Goal: Find specific page/section: Find specific page/section

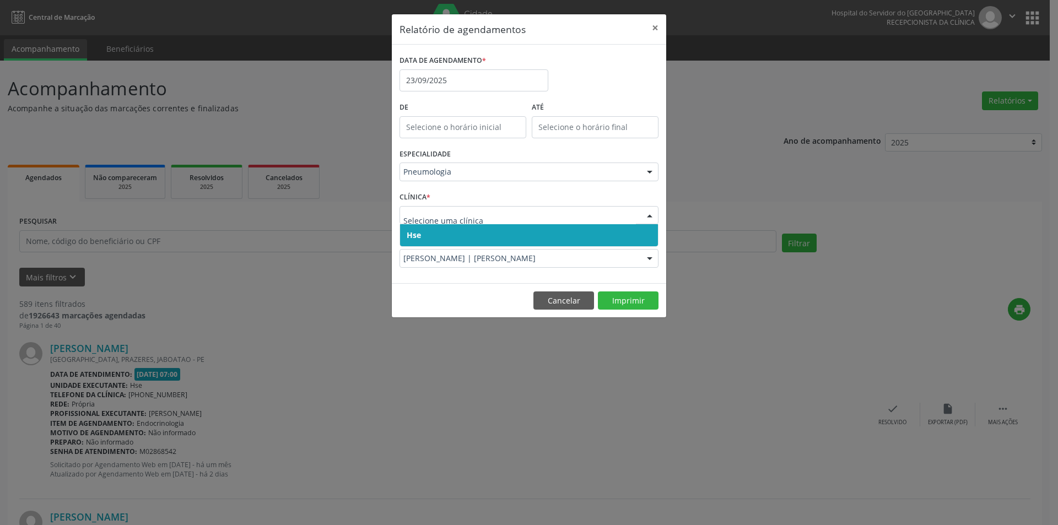
click at [429, 231] on span "Hse" at bounding box center [529, 235] width 258 height 22
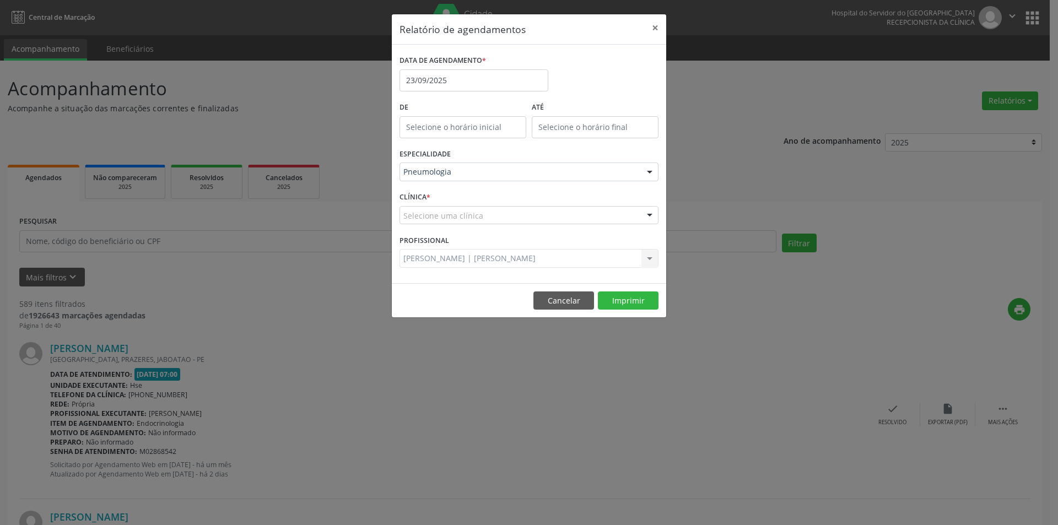
drag, startPoint x: 428, startPoint y: 218, endPoint x: 432, endPoint y: 242, distance: 24.6
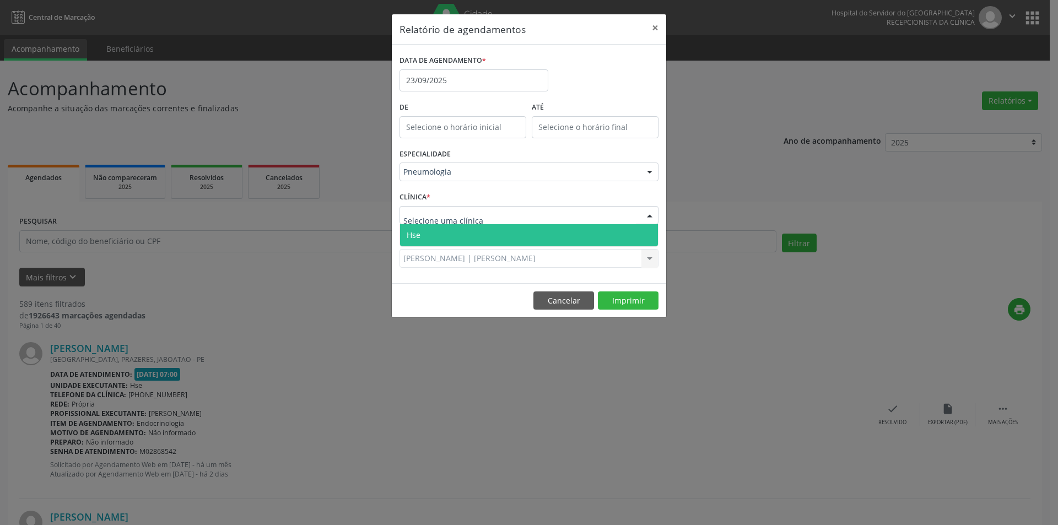
click at [427, 232] on span "Hse" at bounding box center [529, 235] width 258 height 22
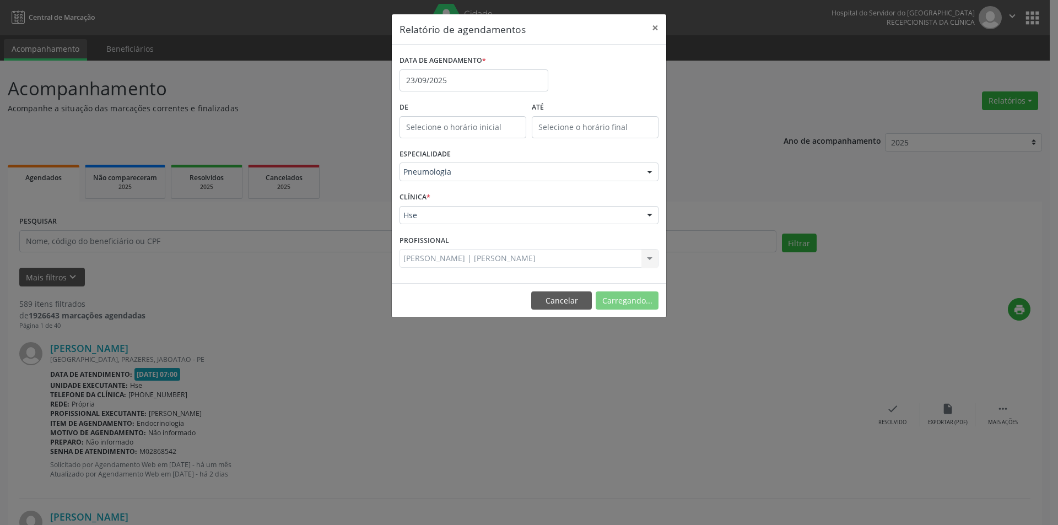
click at [430, 251] on div "[PERSON_NAME] | [PERSON_NAME] Todos os profissionais [PERSON_NAME] ([PERSON_NAM…" at bounding box center [529, 258] width 259 height 19
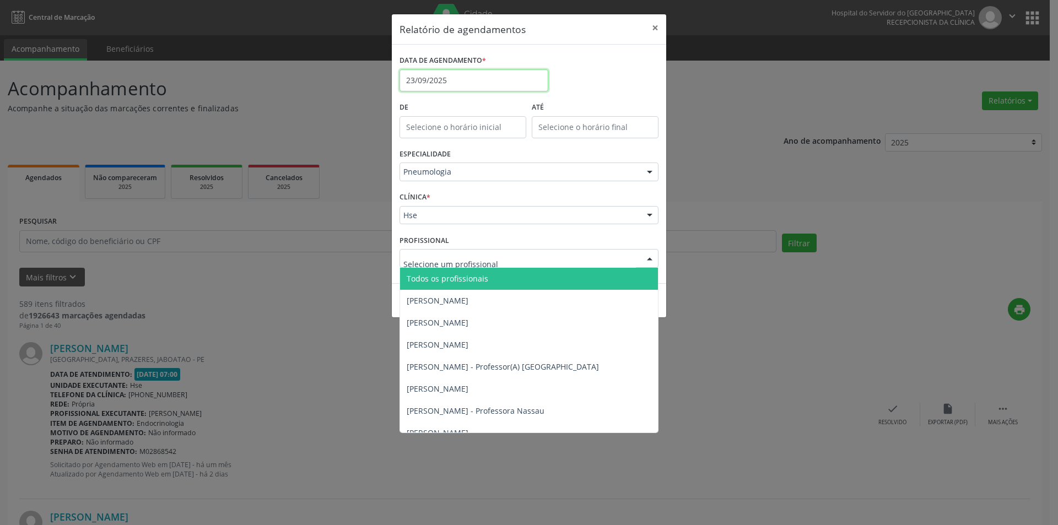
click at [464, 82] on input "23/09/2025" at bounding box center [474, 80] width 149 height 22
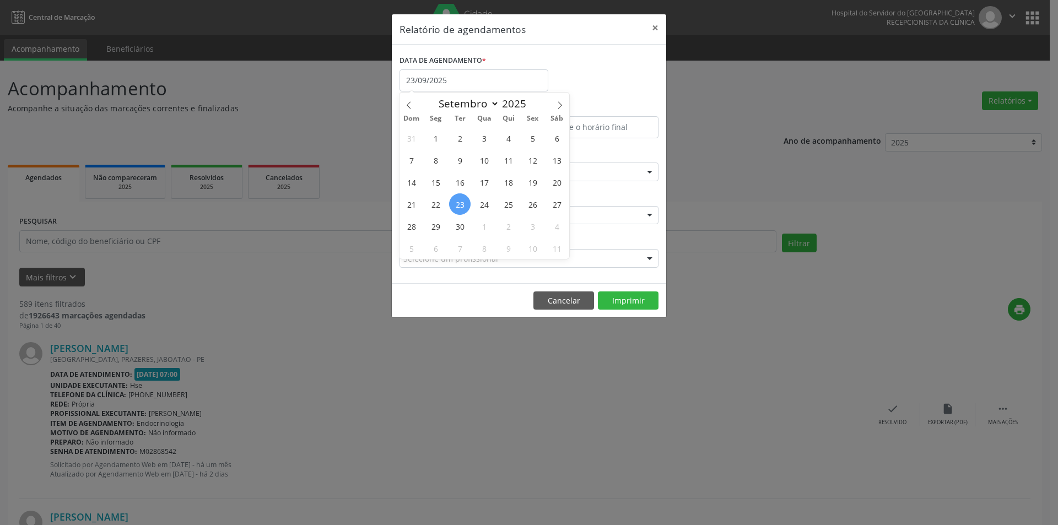
click at [449, 209] on div "31 1 2 3 4 5 6 7 8 9 10 11 12 13 14 15 16 17 18 19 20 21 22 23 24 25 26 27 28 2…" at bounding box center [485, 193] width 170 height 132
click at [443, 206] on span "22" at bounding box center [435, 203] width 21 height 21
type input "[DATE]"
click at [531, 208] on span "26" at bounding box center [532, 203] width 21 height 21
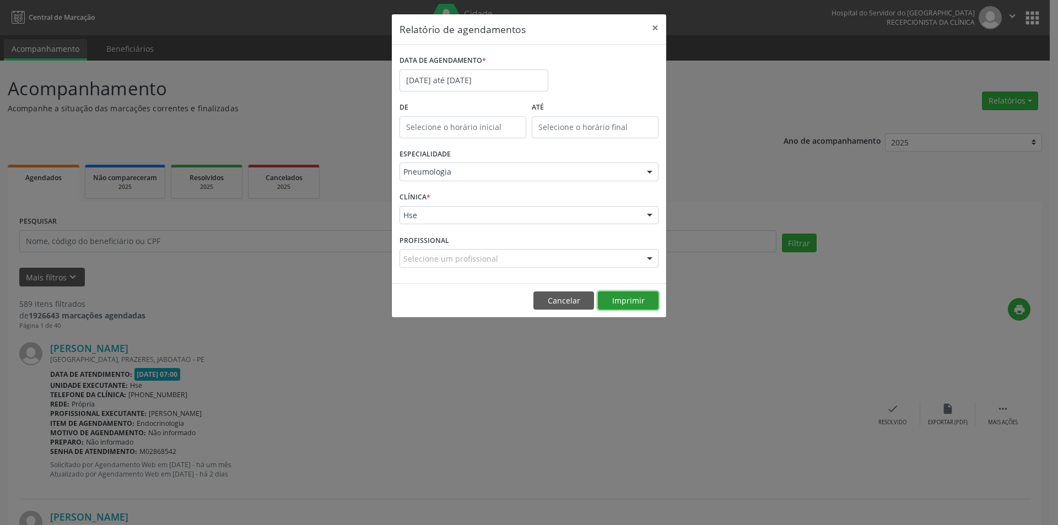
click at [654, 307] on button "Imprimir" at bounding box center [628, 301] width 61 height 19
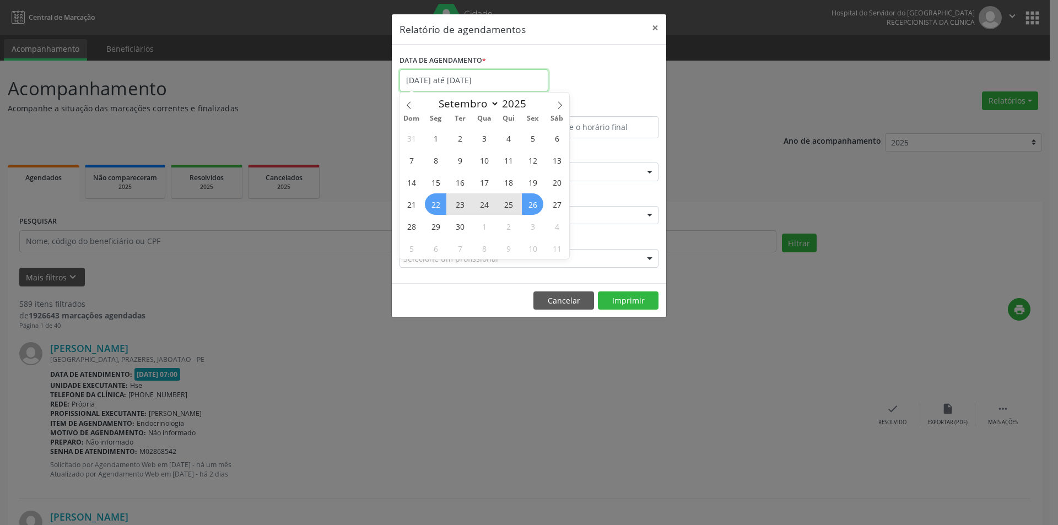
click at [479, 81] on input "[DATE] até [DATE]" at bounding box center [474, 80] width 149 height 22
click at [439, 139] on span "1" at bounding box center [435, 137] width 21 height 21
type input "[DATE]"
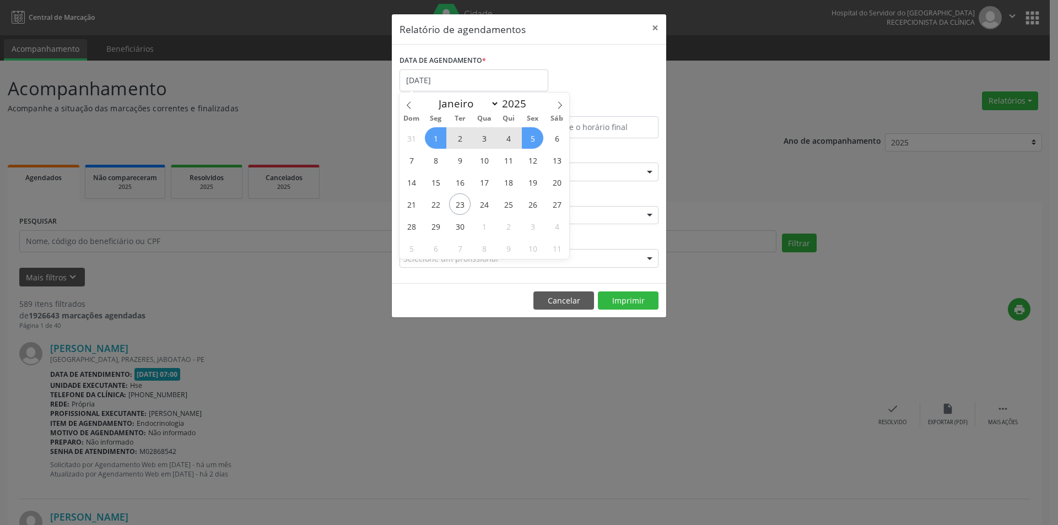
click at [538, 134] on span "5" at bounding box center [532, 137] width 21 height 21
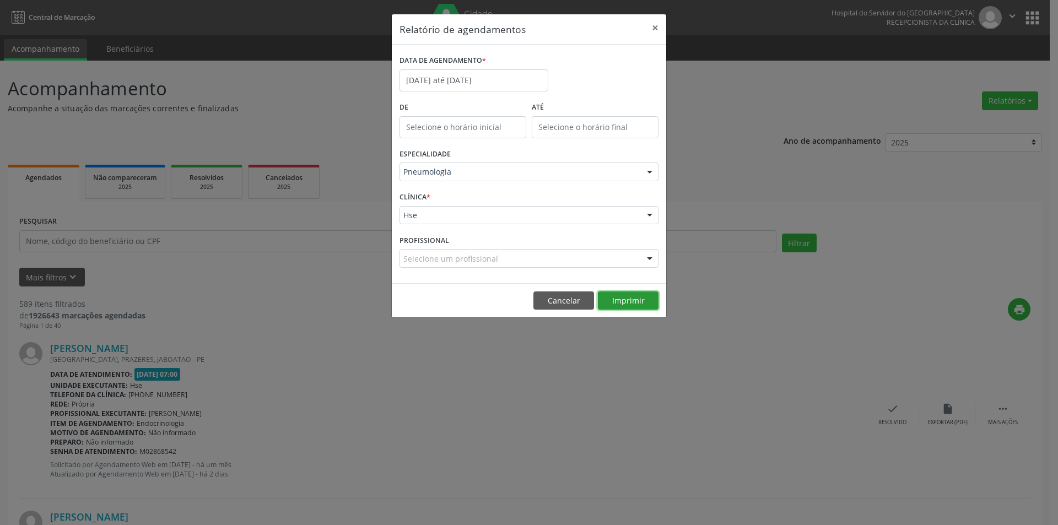
click at [612, 295] on button "Imprimir" at bounding box center [628, 301] width 61 height 19
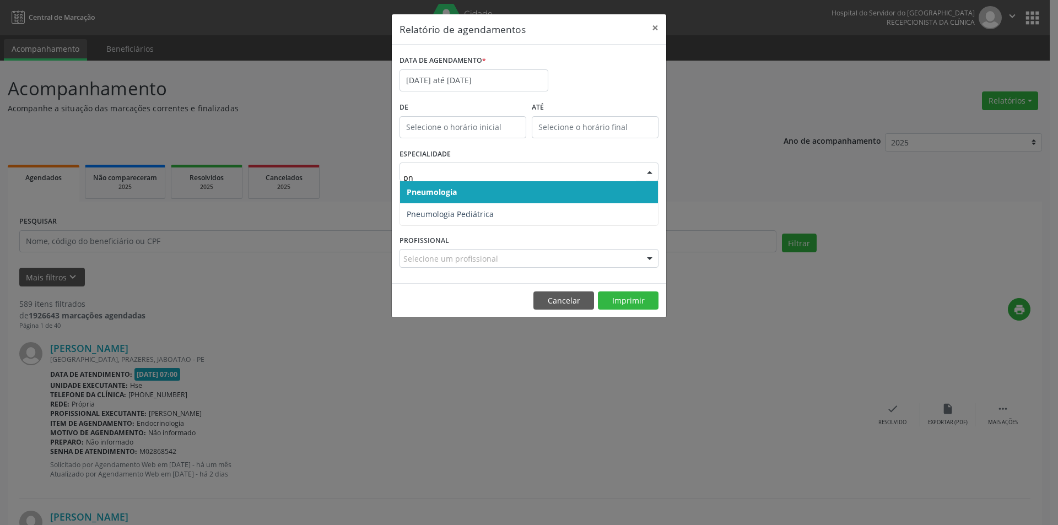
click at [543, 181] on div "pn Pneumologia Pneumologia Pediátrica Nenhum resultado encontrado para: " pn " …" at bounding box center [529, 172] width 259 height 19
click at [471, 190] on span "Pneumologia" at bounding box center [529, 192] width 258 height 22
type input "pn"
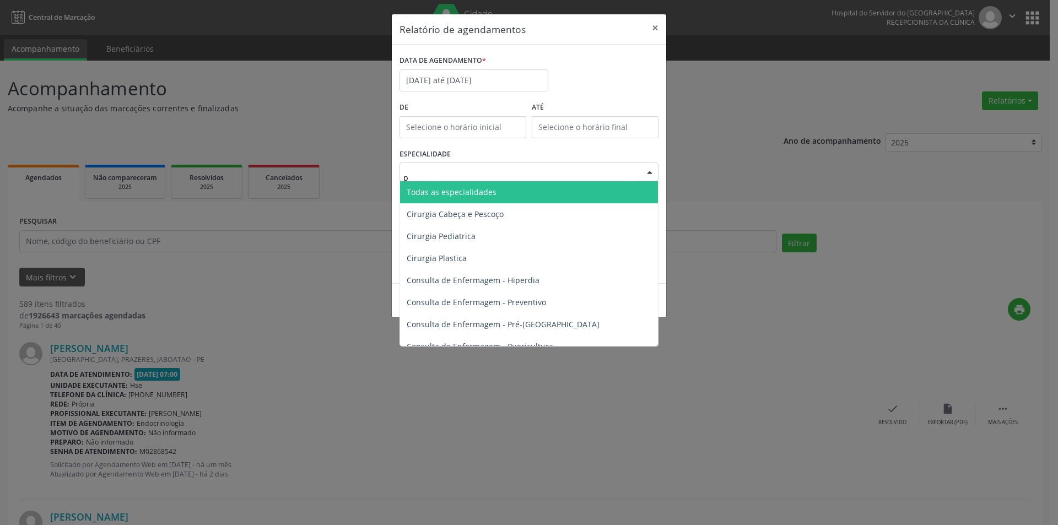
type input "pn"
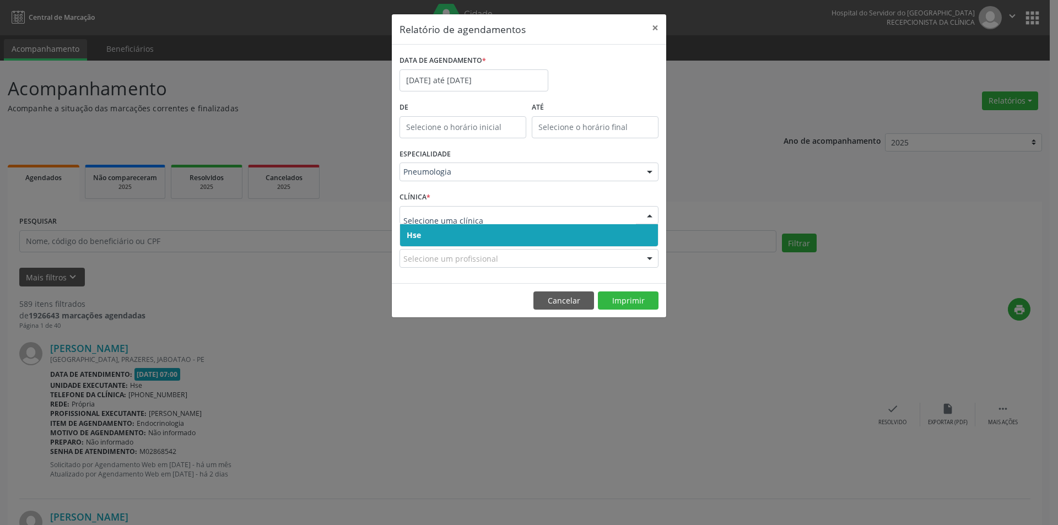
click at [425, 227] on span "Hse" at bounding box center [529, 235] width 258 height 22
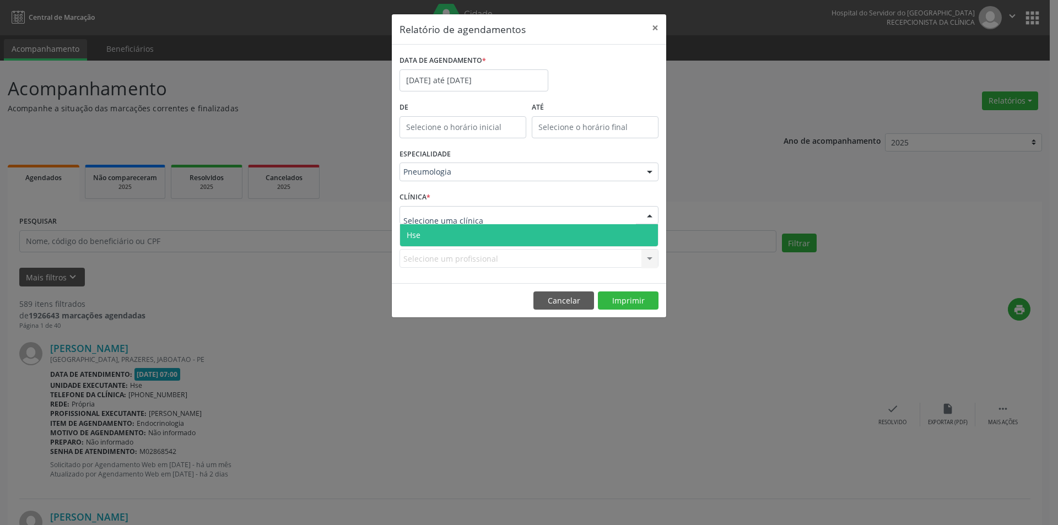
click at [424, 227] on span "Hse" at bounding box center [529, 235] width 258 height 22
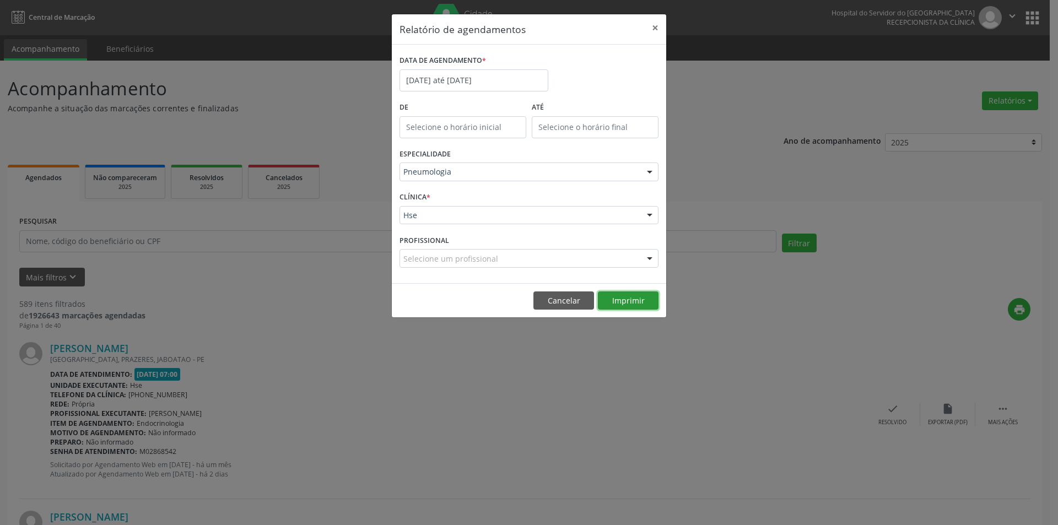
click at [630, 296] on button "Imprimir" at bounding box center [628, 301] width 61 height 19
click at [438, 77] on input "[DATE] até [DATE]" at bounding box center [474, 80] width 149 height 22
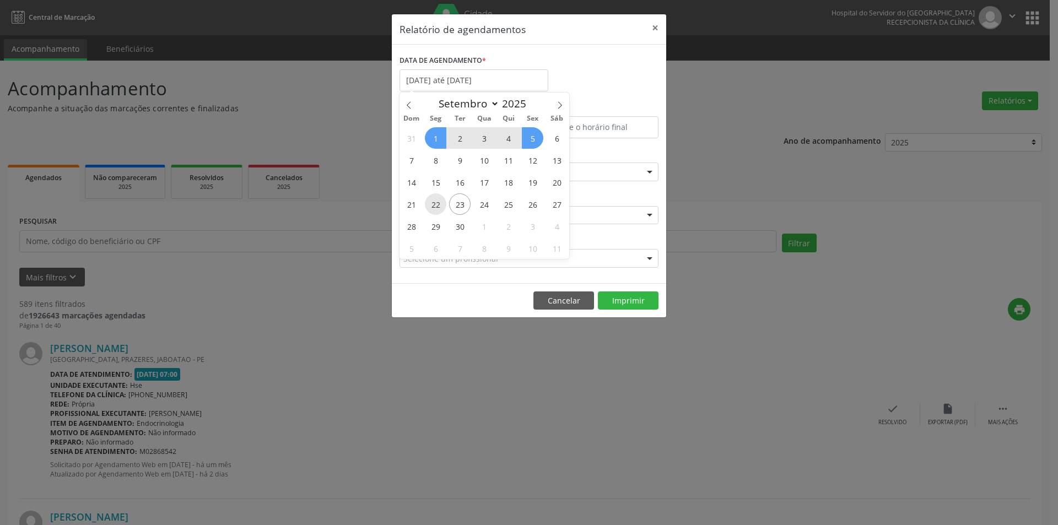
click at [437, 199] on span "22" at bounding box center [435, 203] width 21 height 21
type input "[DATE]"
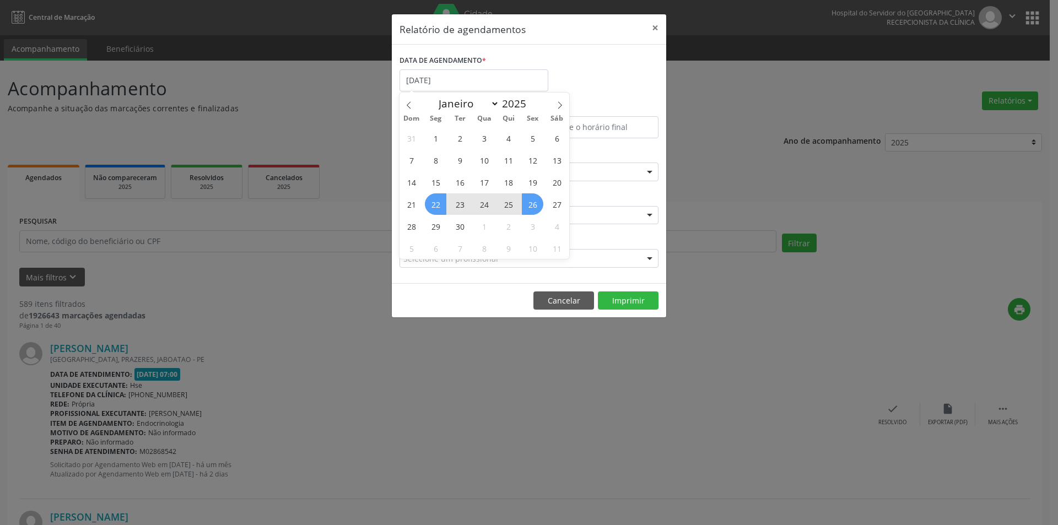
click at [528, 203] on span "26" at bounding box center [532, 203] width 21 height 21
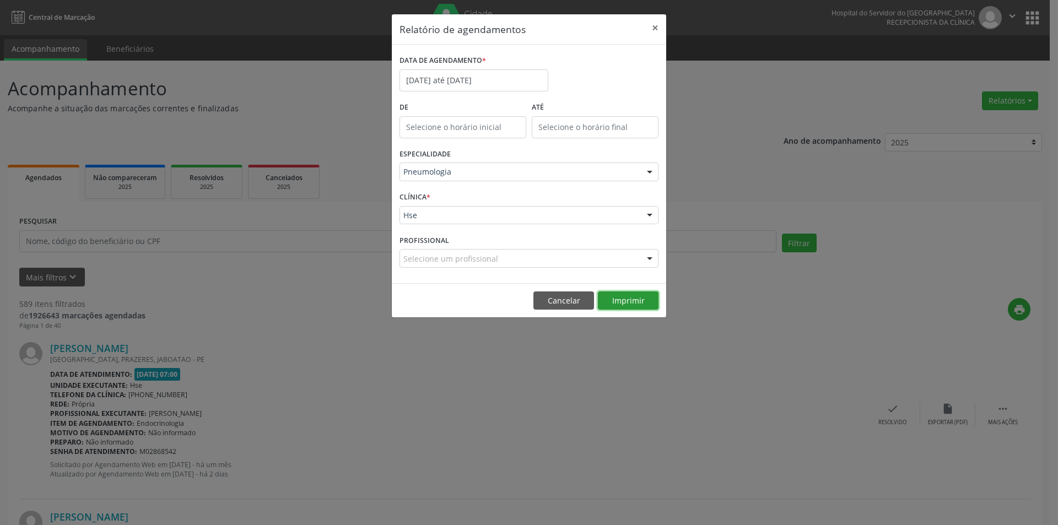
click at [622, 298] on button "Imprimir" at bounding box center [628, 301] width 61 height 19
click at [417, 269] on div "PROFISSIONAL Selecione um profissional Todos os profissionais [PERSON_NAME] e […" at bounding box center [529, 253] width 265 height 43
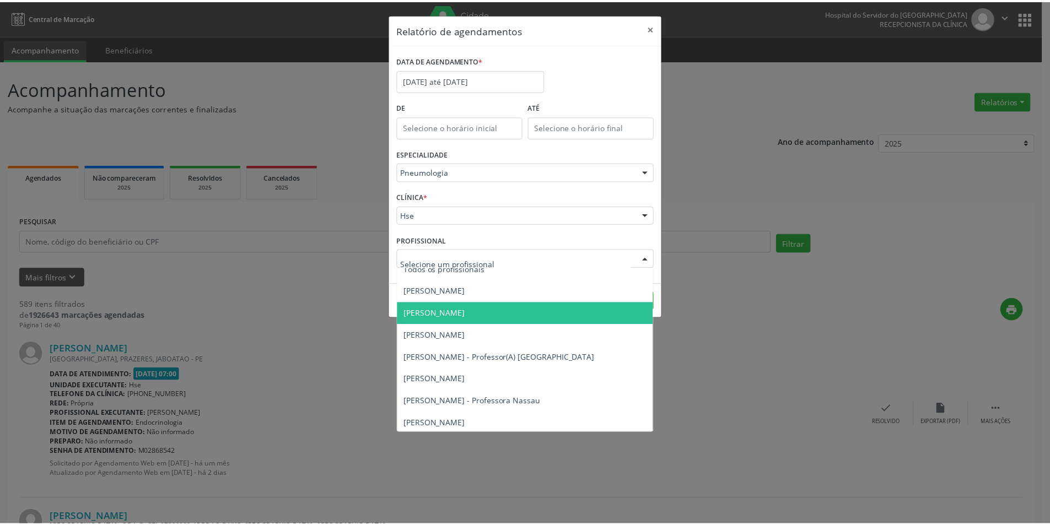
scroll to position [12, 0]
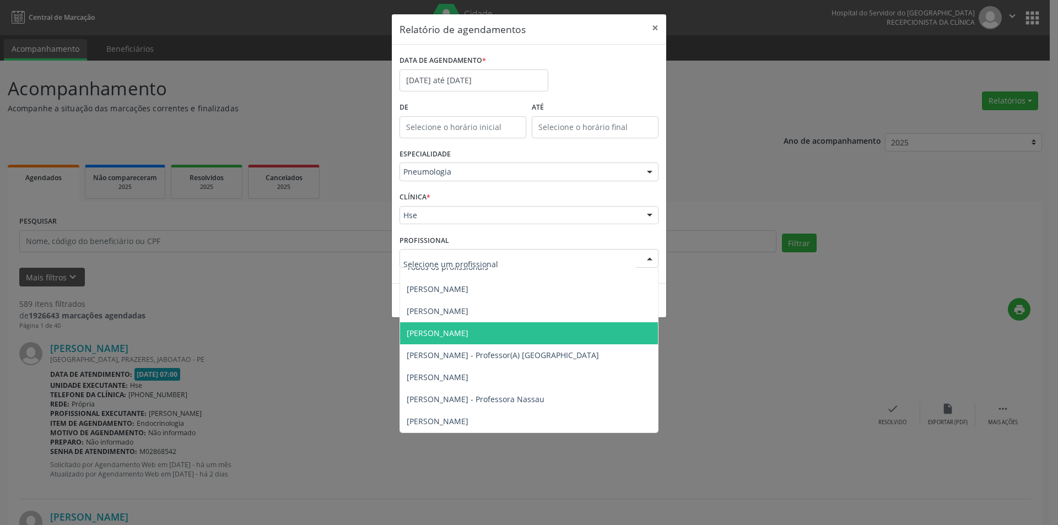
click at [451, 337] on span "[PERSON_NAME]" at bounding box center [438, 333] width 62 height 10
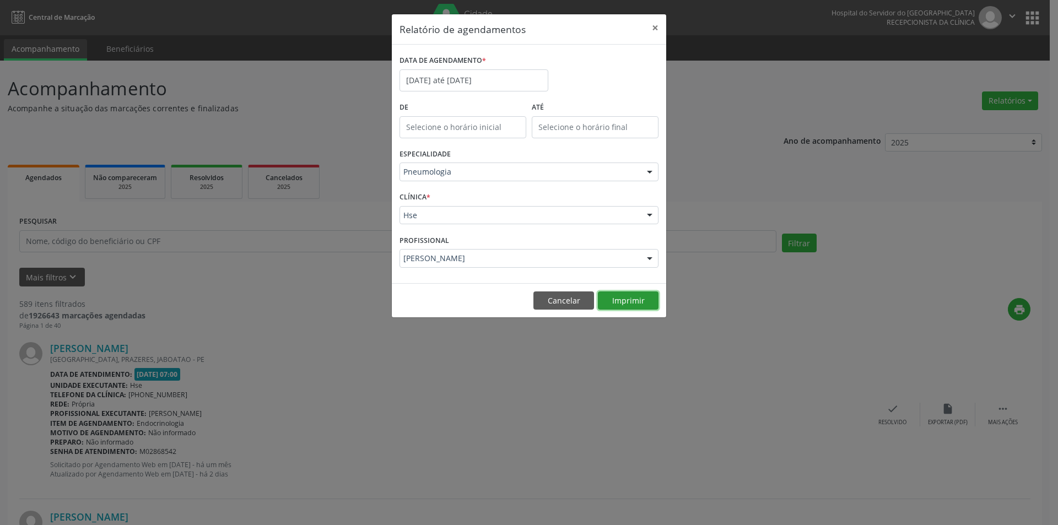
click at [630, 302] on button "Imprimir" at bounding box center [628, 301] width 61 height 19
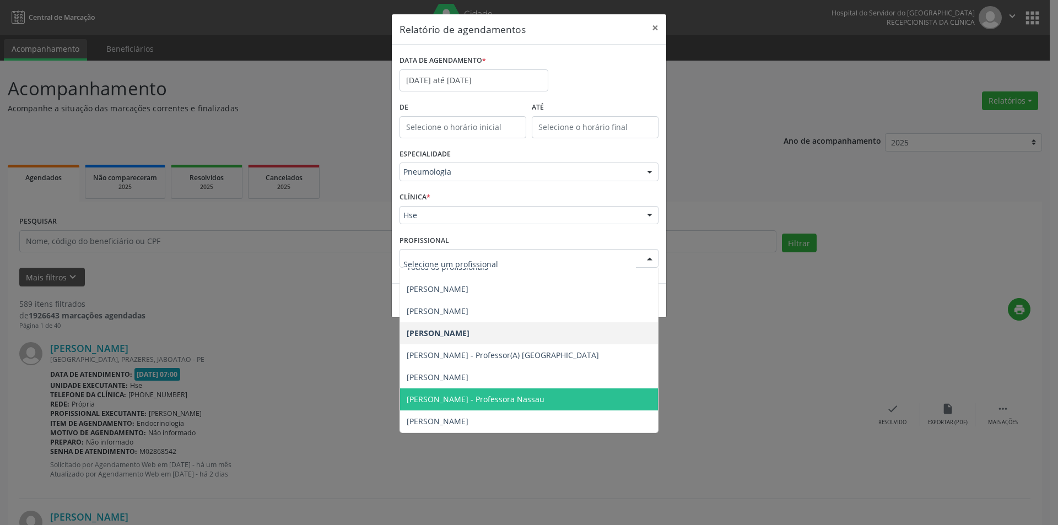
drag, startPoint x: 467, startPoint y: 408, endPoint x: 473, endPoint y: 404, distance: 7.1
click at [467, 408] on span "[PERSON_NAME] - Professora Nassau" at bounding box center [529, 399] width 258 height 22
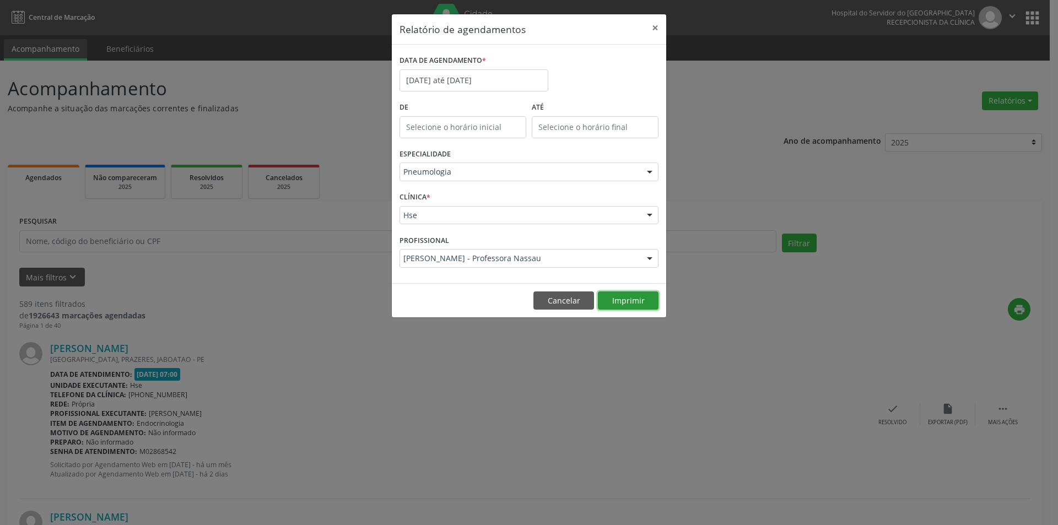
click at [612, 298] on button "Imprimir" at bounding box center [628, 301] width 61 height 19
click at [649, 27] on button "×" at bounding box center [655, 27] width 22 height 27
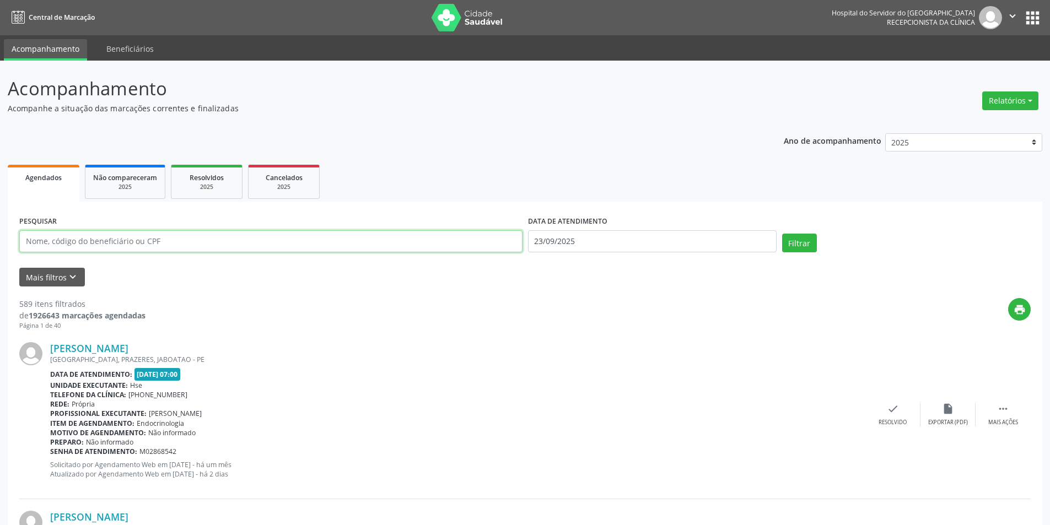
drag, startPoint x: 279, startPoint y: 243, endPoint x: 267, endPoint y: 244, distance: 11.6
click at [271, 239] on input "text" at bounding box center [270, 241] width 503 height 22
type input "[PERSON_NAME] sales pinho"
click at [782, 234] on button "Filtrar" at bounding box center [799, 243] width 35 height 19
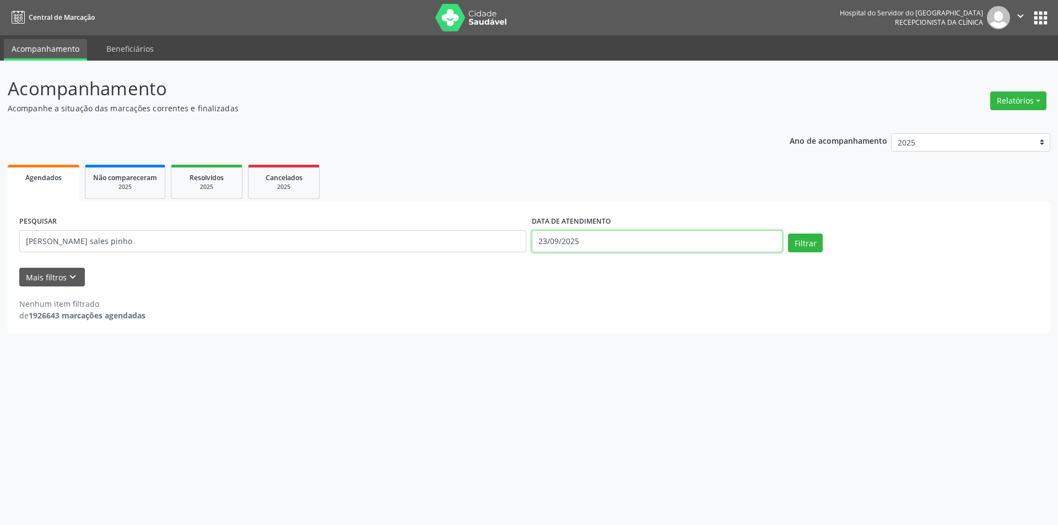
click at [601, 246] on input "23/09/2025" at bounding box center [657, 241] width 251 height 22
click at [600, 245] on input "23/09/2025" at bounding box center [657, 241] width 251 height 22
click at [788, 234] on button "Filtrar" at bounding box center [805, 243] width 35 height 19
click at [814, 244] on button "Filtrar" at bounding box center [805, 243] width 35 height 19
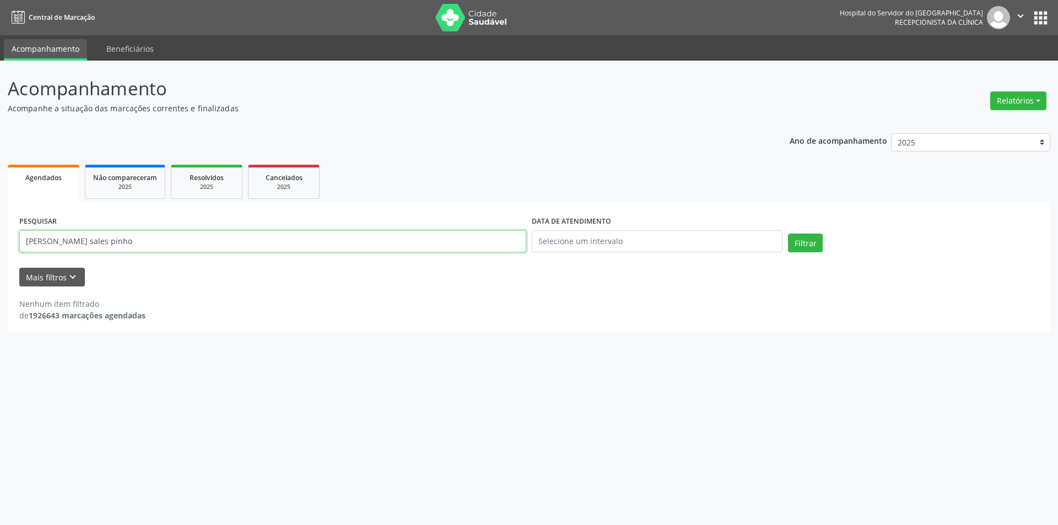
click at [66, 243] on input "[PERSON_NAME] sales pinho" at bounding box center [272, 241] width 507 height 22
click at [788, 234] on button "Filtrar" at bounding box center [805, 243] width 35 height 19
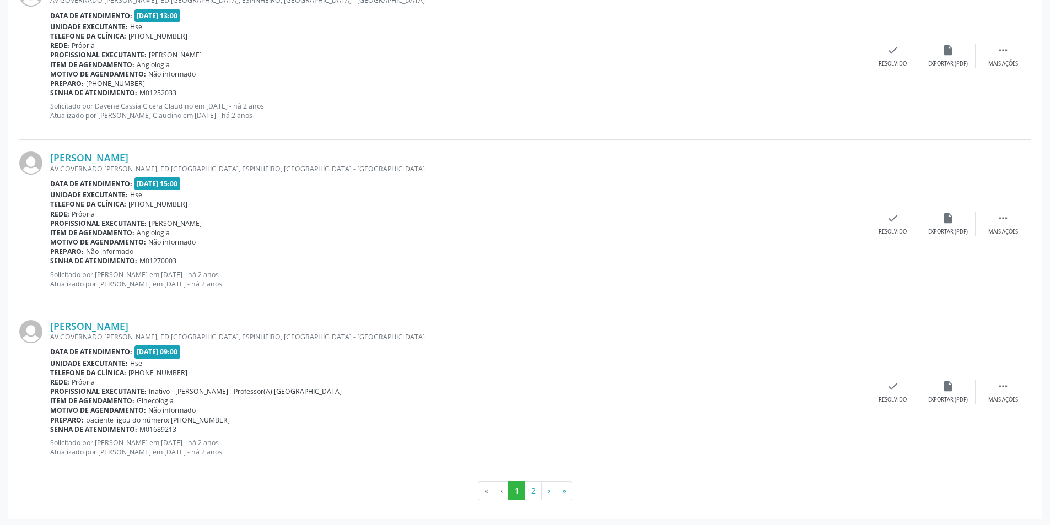
scroll to position [2381, 0]
click at [540, 492] on button "2" at bounding box center [533, 488] width 17 height 19
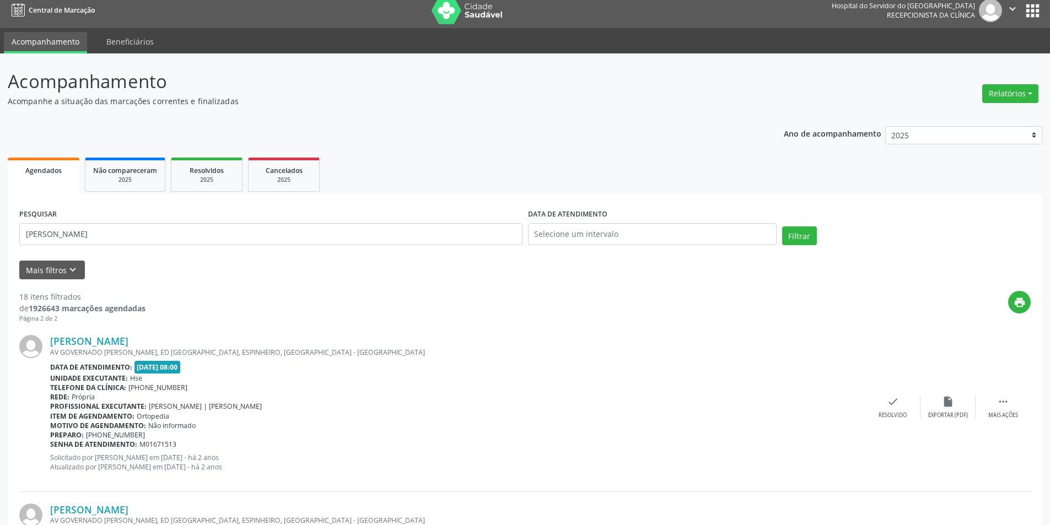
scroll to position [0, 0]
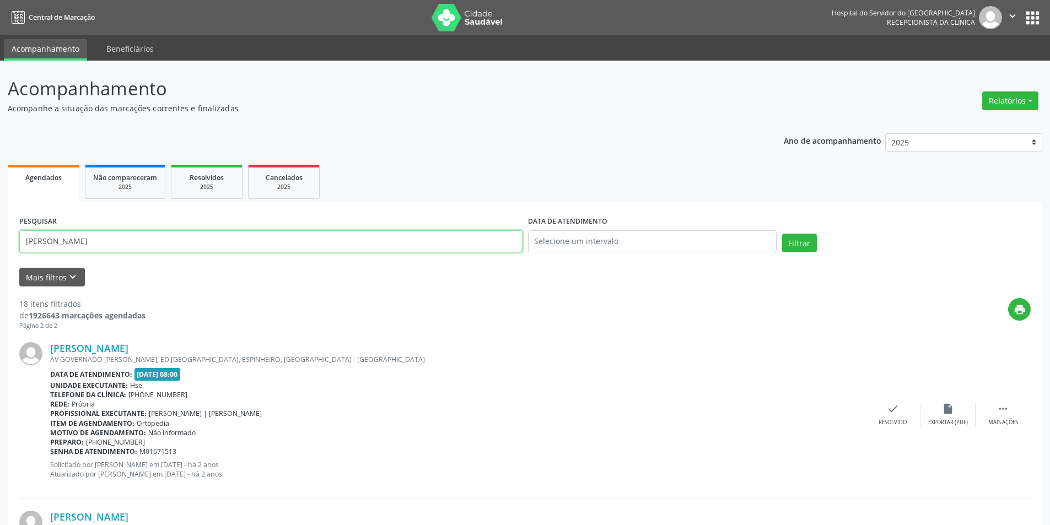
click at [170, 242] on input "[PERSON_NAME]" at bounding box center [270, 241] width 503 height 22
click at [169, 243] on input "[PERSON_NAME]" at bounding box center [270, 241] width 503 height 22
click at [179, 244] on input "[PERSON_NAME]" at bounding box center [270, 241] width 503 height 22
click at [181, 244] on input "[PERSON_NAME]" at bounding box center [270, 241] width 503 height 22
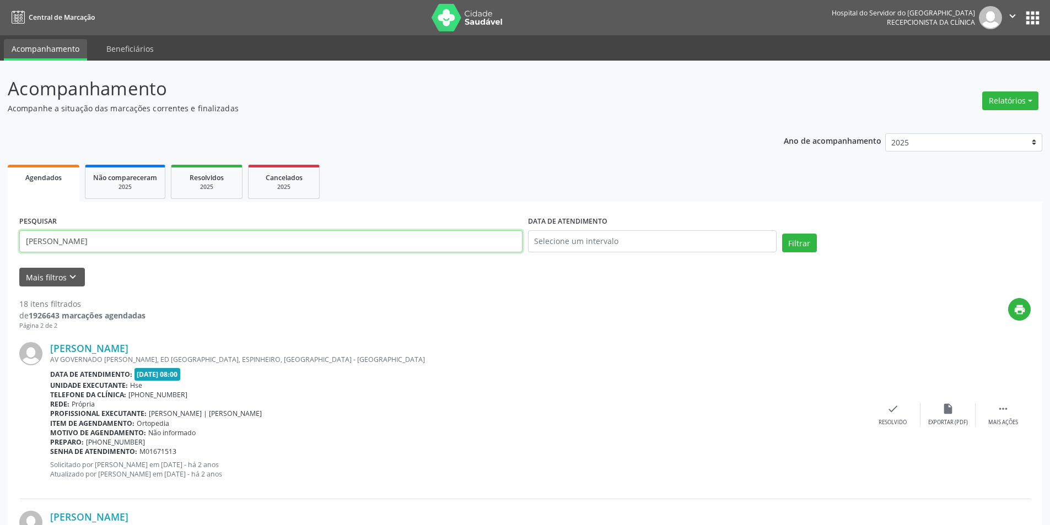
click at [181, 244] on input "[PERSON_NAME]" at bounding box center [270, 241] width 503 height 22
type input "m"
type input "rinaldo bandeira de arruda"
click at [782, 234] on button "Filtrar" at bounding box center [799, 243] width 35 height 19
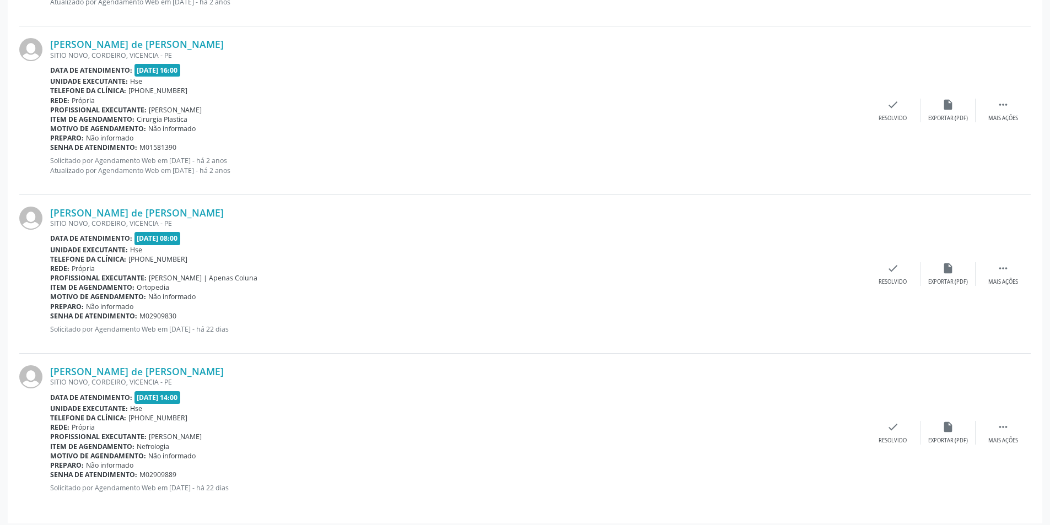
scroll to position [815, 0]
